Goal: Information Seeking & Learning: Check status

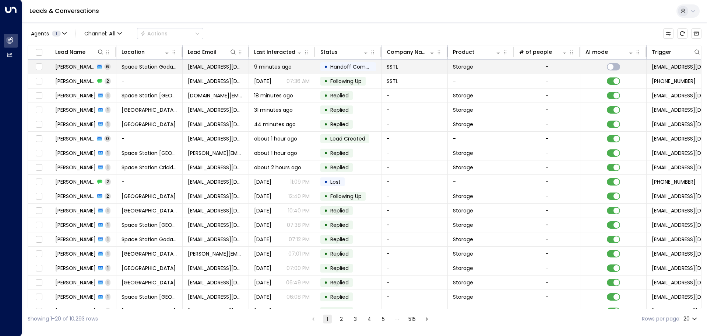
click at [179, 69] on td "Space Station Godalming" at bounding box center [149, 67] width 66 height 14
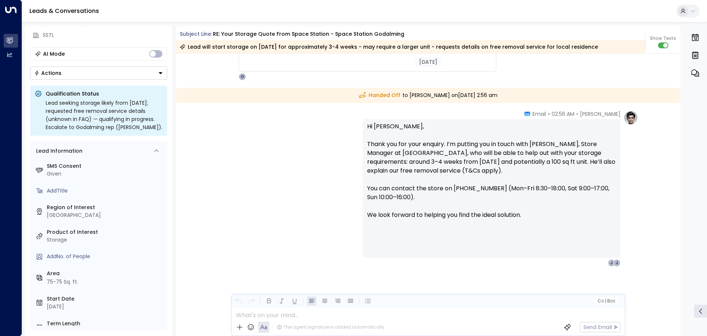
scroll to position [1867, 0]
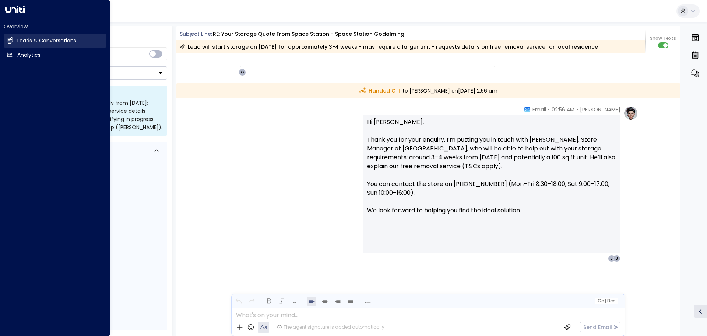
click at [22, 36] on link "Leads & Conversations Leads & Conversations" at bounding box center [55, 41] width 103 height 14
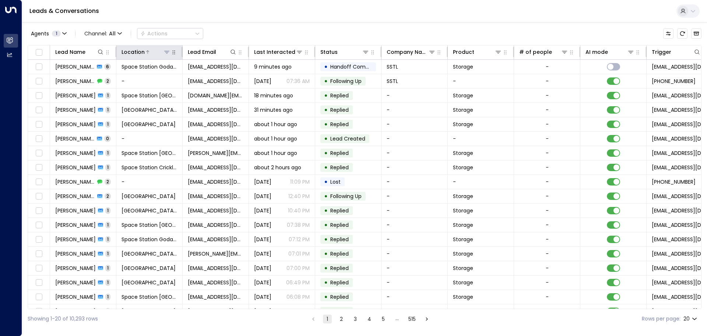
click at [168, 52] on icon at bounding box center [166, 52] width 5 height 3
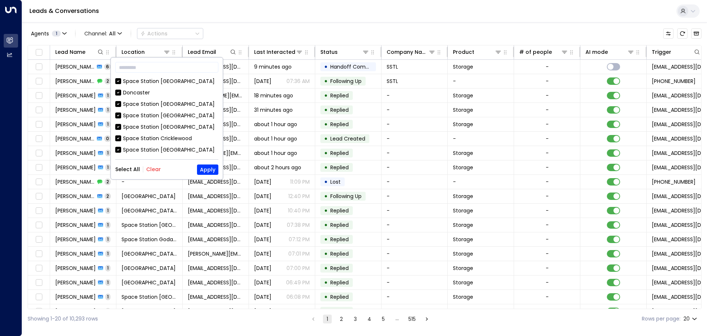
click at [159, 167] on button "Clear" at bounding box center [153, 169] width 15 height 6
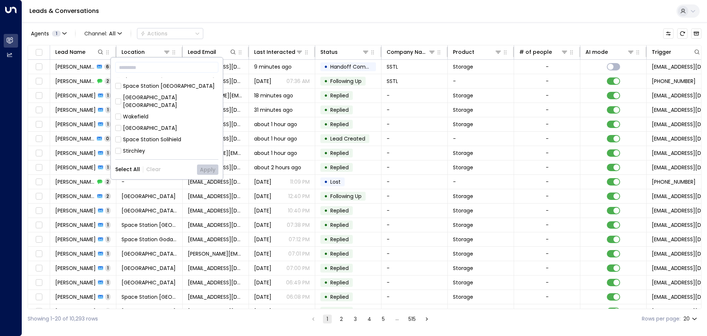
scroll to position [184, 0]
click at [179, 114] on div "[GEOGRAPHIC_DATA] [GEOGRAPHIC_DATA]" at bounding box center [170, 121] width 95 height 15
click at [208, 170] on button "Apply" at bounding box center [207, 169] width 21 height 10
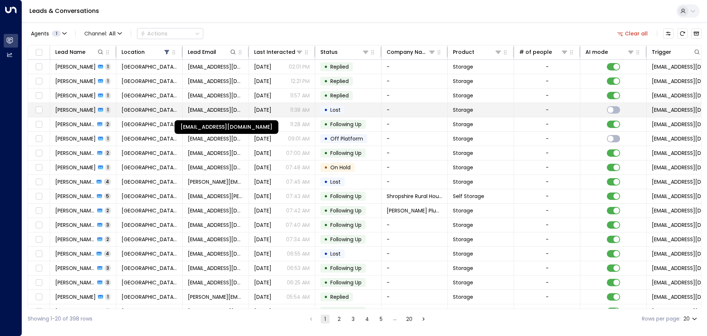
click at [227, 108] on span "jamesneil131@hotmail.com" at bounding box center [216, 109] width 56 height 7
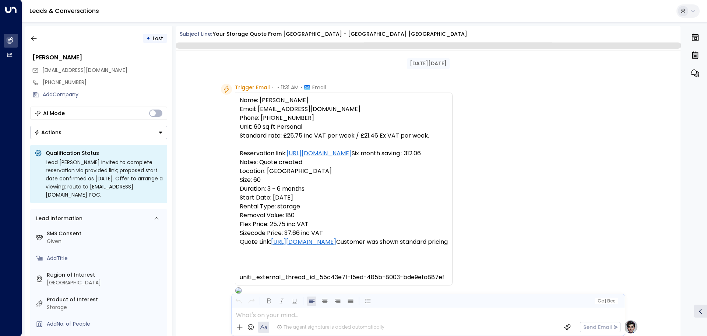
scroll to position [282, 0]
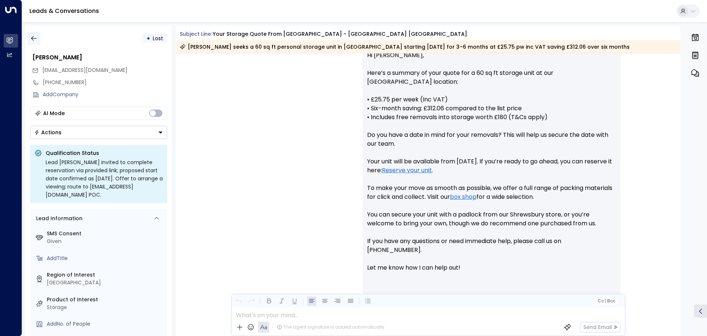
click at [35, 37] on icon "button" at bounding box center [33, 38] width 7 height 7
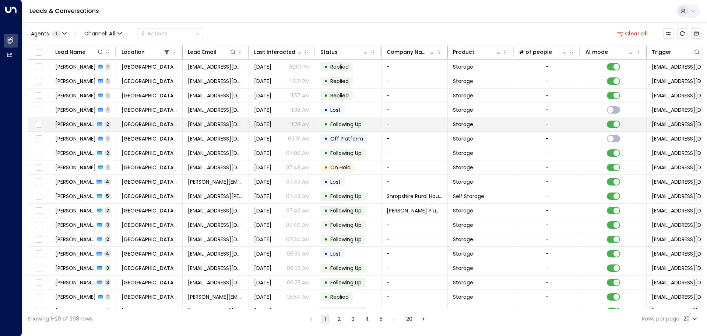
click at [121, 123] on td "[GEOGRAPHIC_DATA] [GEOGRAPHIC_DATA]" at bounding box center [149, 124] width 66 height 14
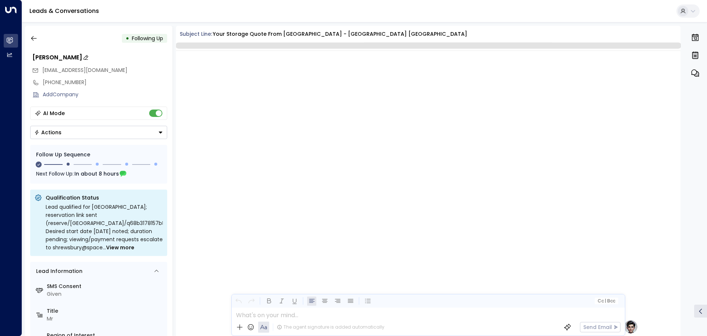
scroll to position [577, 0]
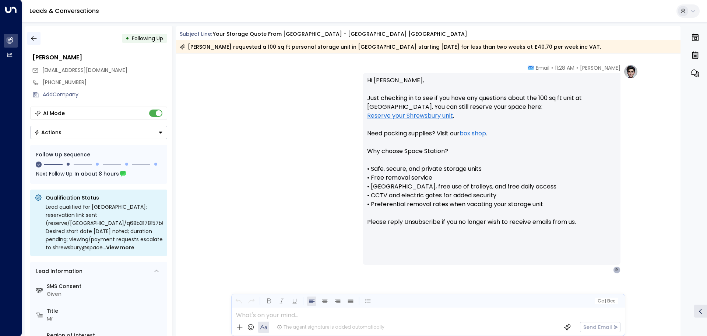
click at [32, 38] on icon "button" at bounding box center [34, 38] width 6 height 5
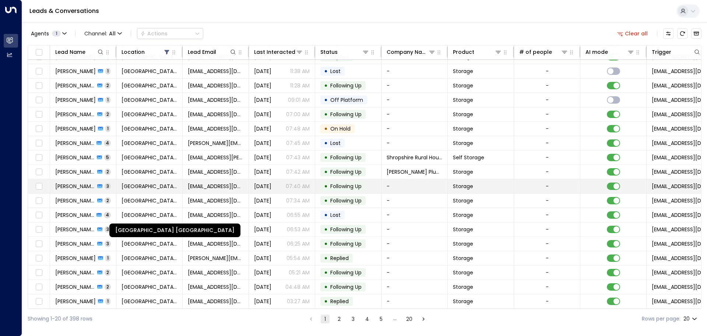
scroll to position [41, 0]
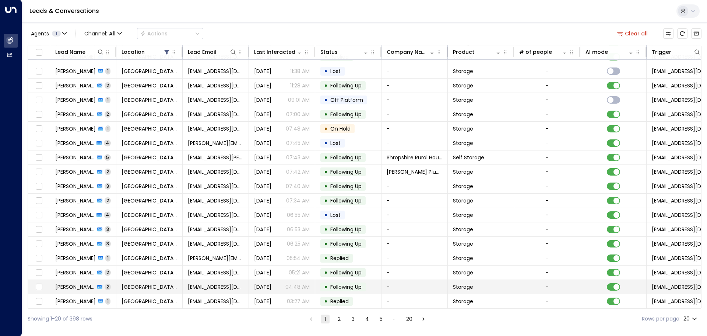
click at [196, 288] on td "ruthstrow@gmail.com" at bounding box center [216, 287] width 66 height 14
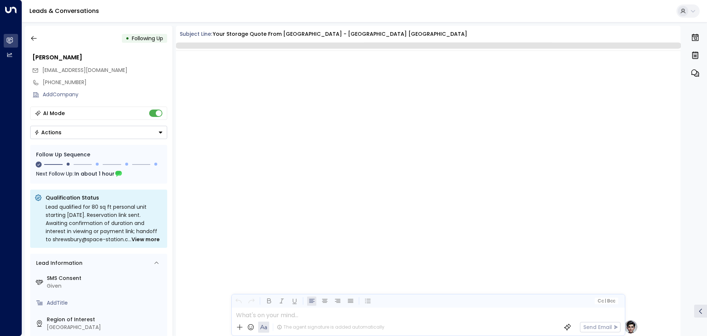
scroll to position [577, 0]
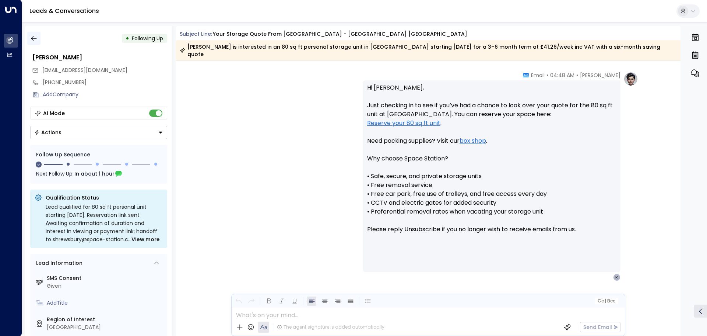
click at [34, 32] on button "button" at bounding box center [33, 38] width 13 height 13
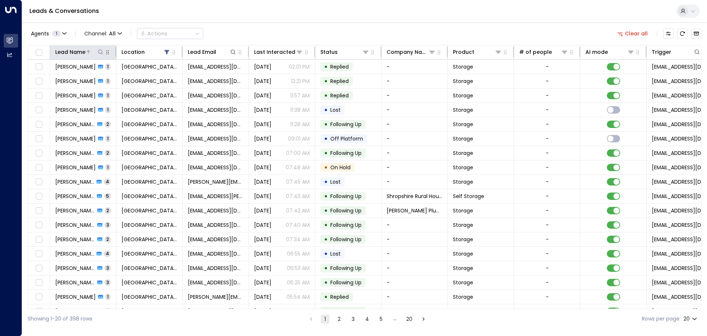
click at [100, 51] on icon at bounding box center [101, 52] width 6 height 6
type input "*******"
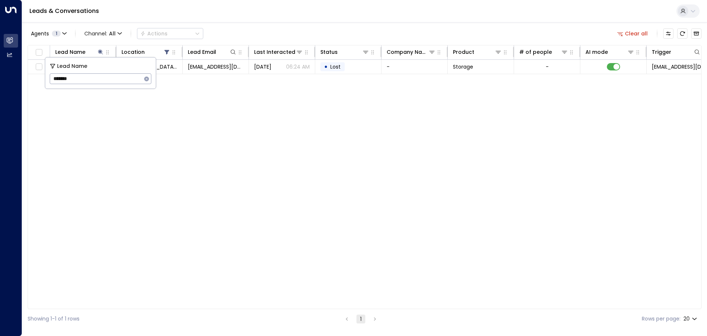
click at [294, 125] on div "Lead Name Location Lead Email Last Interacted Status Company Name Product # of …" at bounding box center [365, 177] width 674 height 264
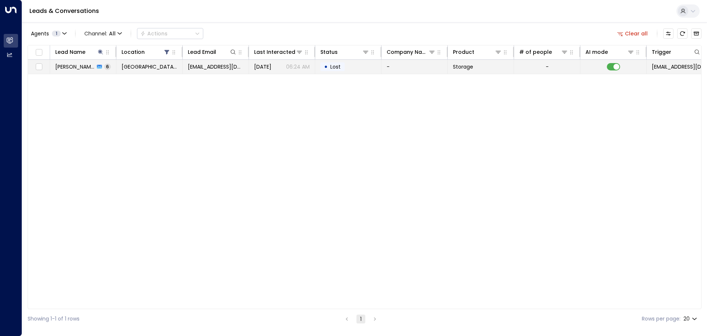
click at [181, 64] on td "[GEOGRAPHIC_DATA] [GEOGRAPHIC_DATA]" at bounding box center [149, 67] width 66 height 14
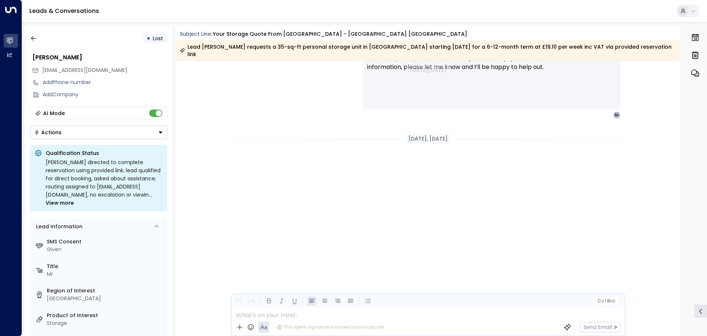
scroll to position [862, 0]
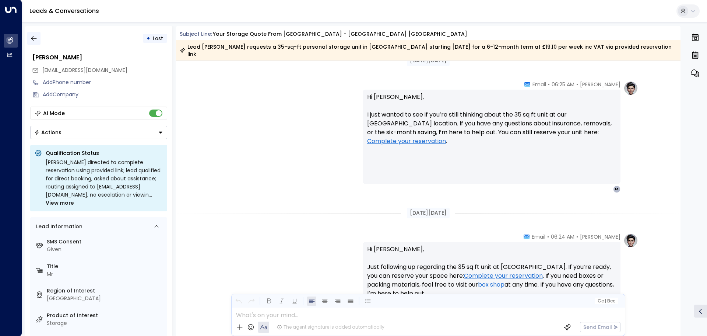
click at [36, 38] on icon "button" at bounding box center [33, 38] width 7 height 7
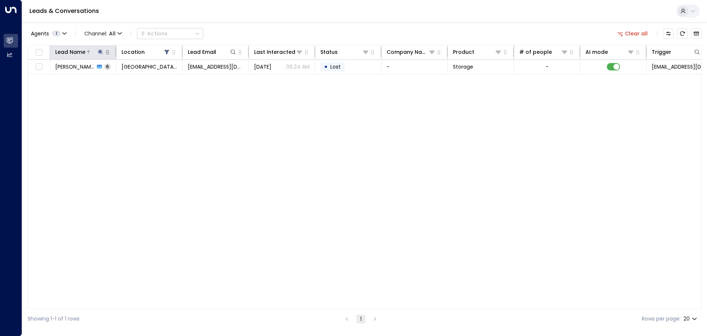
click at [102, 48] on button at bounding box center [100, 51] width 7 height 7
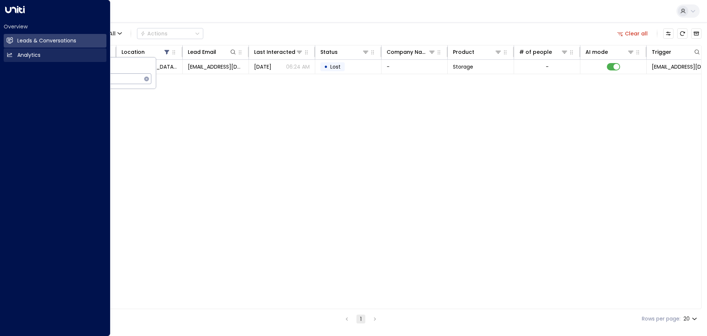
drag, startPoint x: 83, startPoint y: 78, endPoint x: 4, endPoint y: 56, distance: 82.1
click at [0, 56] on body "Overview Leads & Conversations Leads & Conversations Analytics Analytics Leads …" at bounding box center [353, 164] width 707 height 328
type input "***"
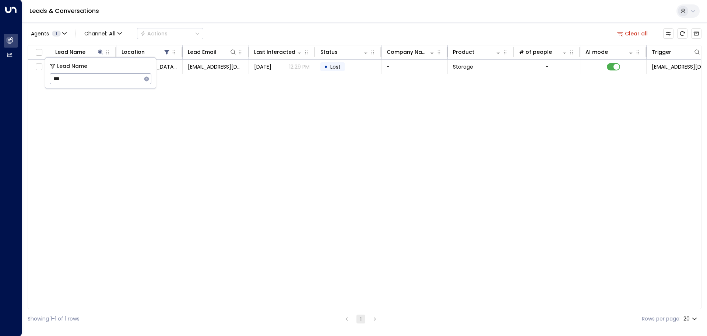
click at [340, 36] on div "Agents 1 Channel: All Actions Clear all" at bounding box center [365, 33] width 674 height 15
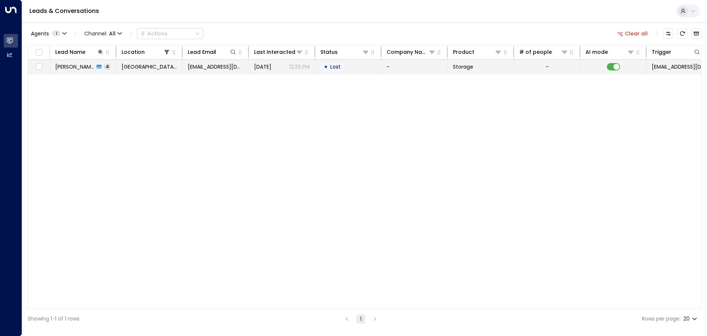
click at [309, 72] on td "Aug 29, 2025 12:29 PM" at bounding box center [282, 67] width 66 height 14
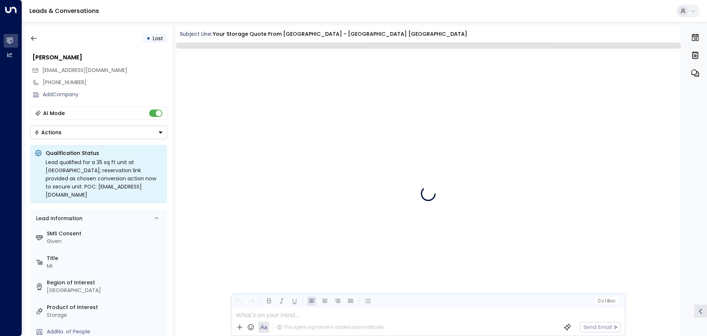
scroll to position [1510, 0]
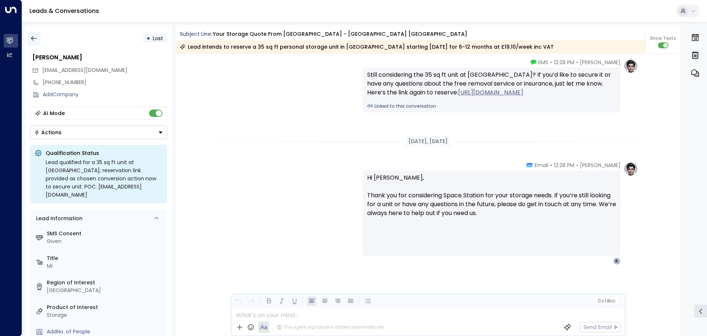
click at [30, 35] on icon "button" at bounding box center [33, 38] width 7 height 7
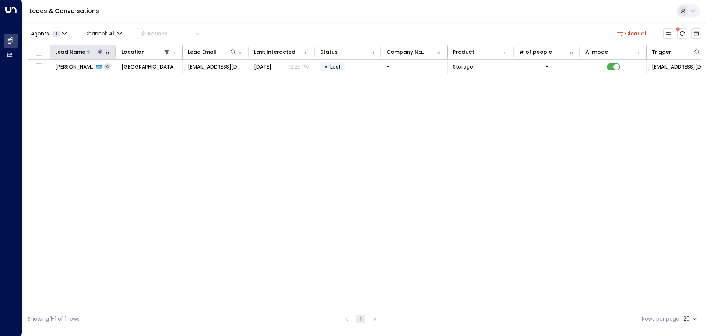
click at [100, 55] on button at bounding box center [100, 51] width 7 height 7
click at [145, 79] on icon "button" at bounding box center [146, 78] width 5 height 5
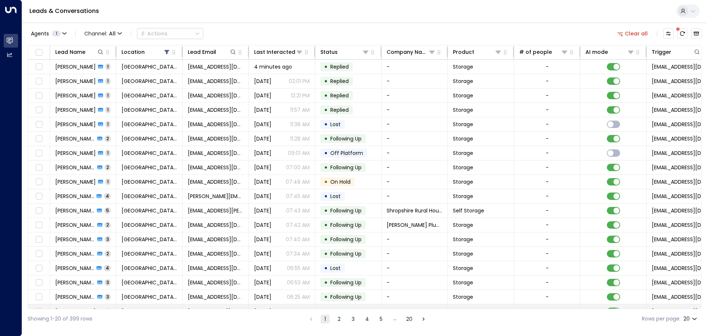
click at [154, 306] on td "[GEOGRAPHIC_DATA] [GEOGRAPHIC_DATA]" at bounding box center [149, 311] width 66 height 14
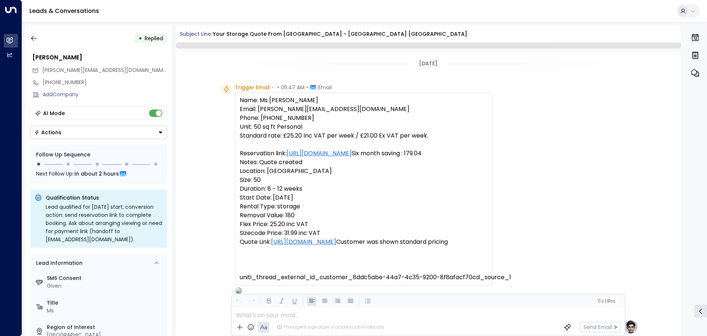
scroll to position [372, 0]
